Goal: Transaction & Acquisition: Purchase product/service

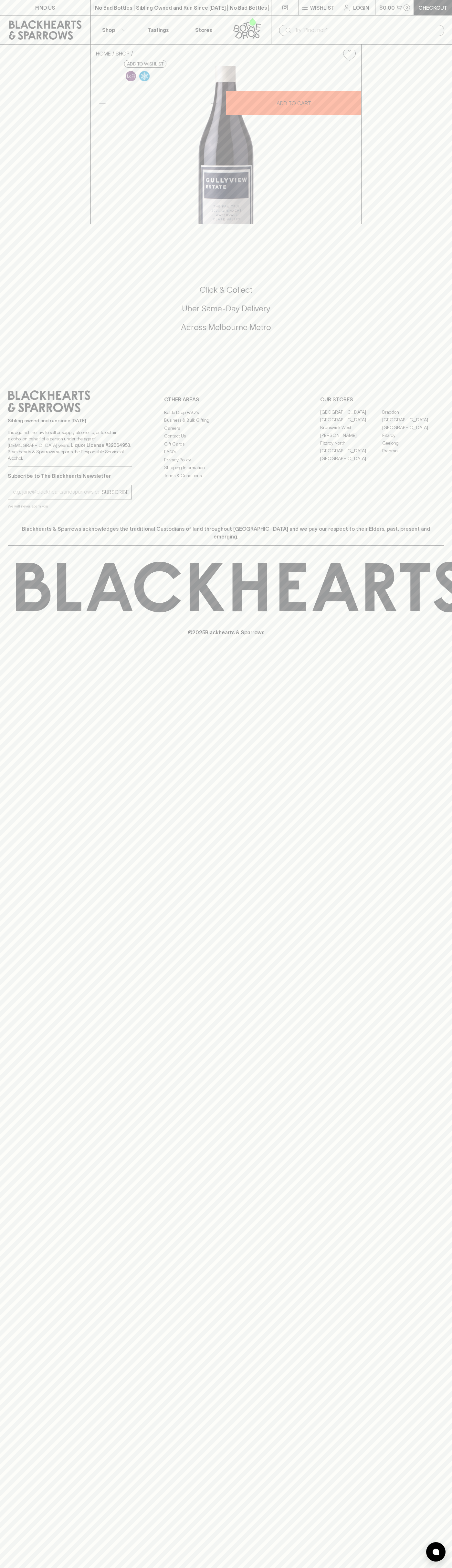
click at [32, 21] on icon at bounding box center [45, 30] width 72 height 19
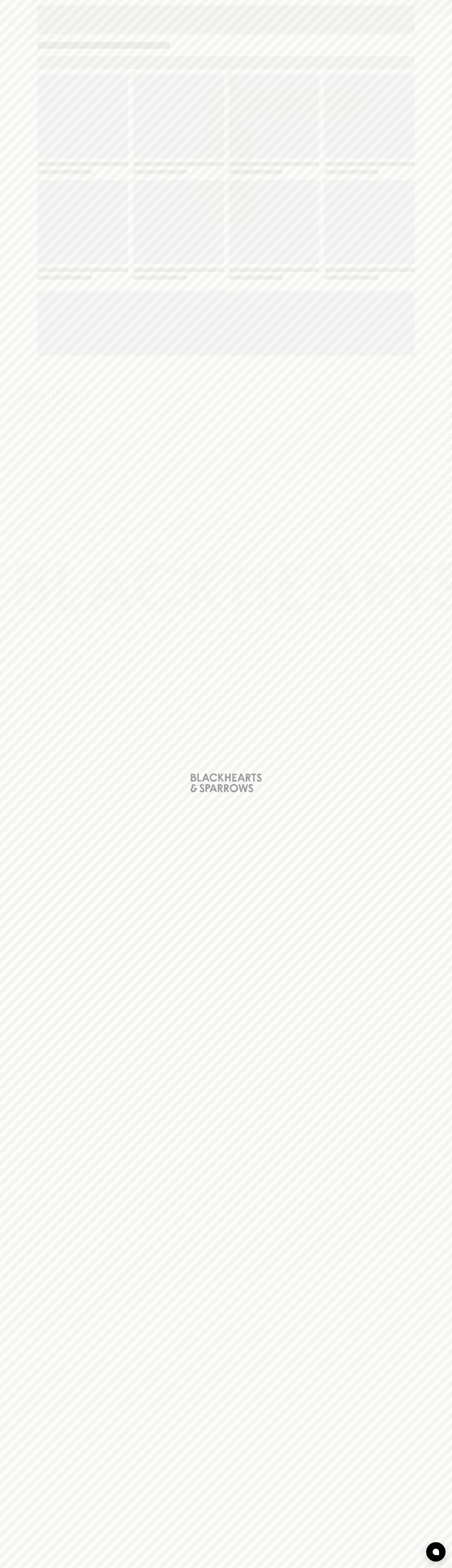
click at [426, 469] on div "Loading" at bounding box center [226, 784] width 452 height 1568
click at [328, 1567] on html "FIND US | No Bad Bottles | Sibling Owned and Run Since [DATE] | No Bad Bottles …" at bounding box center [226, 784] width 452 height 1568
click at [2, 488] on div "Loading" at bounding box center [226, 784] width 452 height 1568
